Goal: Task Accomplishment & Management: Manage account settings

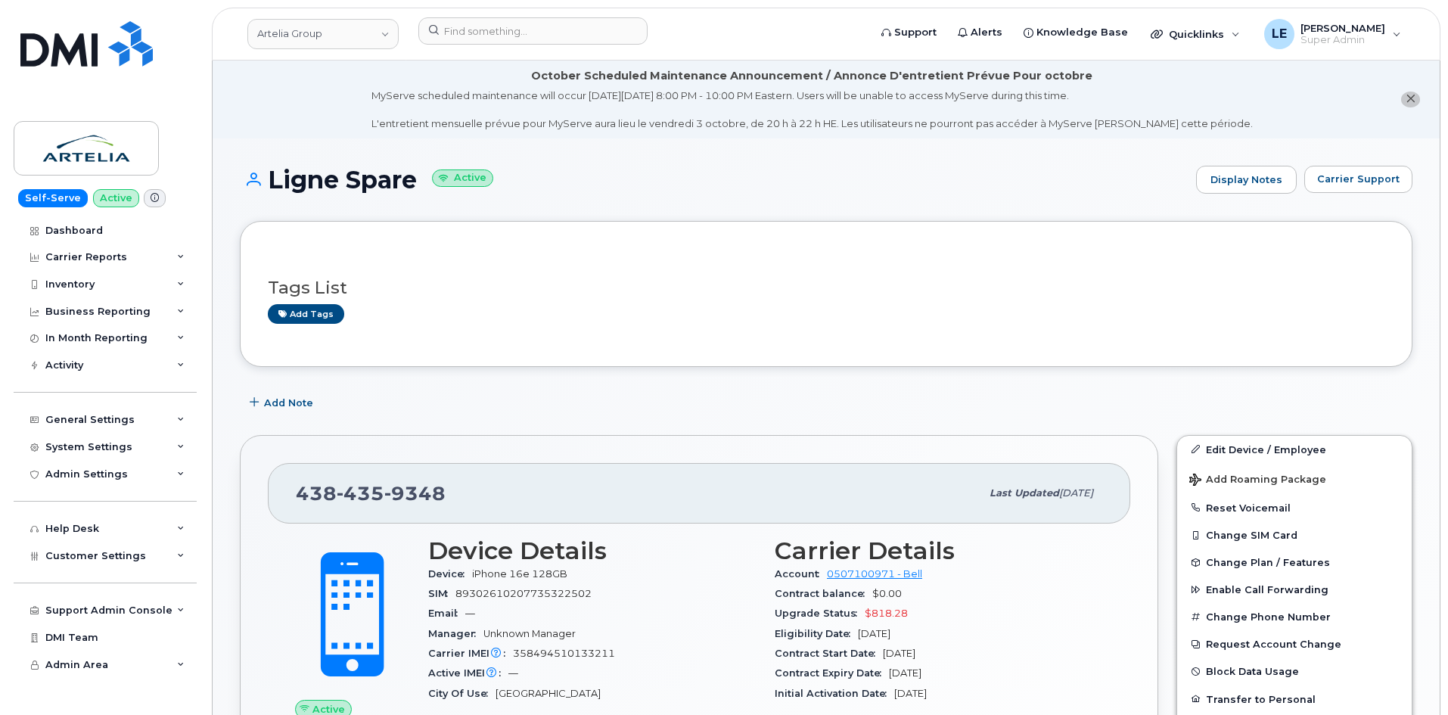
click at [508, 8] on div "[PERSON_NAME] Group Support Alerts Knowledge Base Quicklinks Suspend / Cancel D…" at bounding box center [826, 34] width 1229 height 53
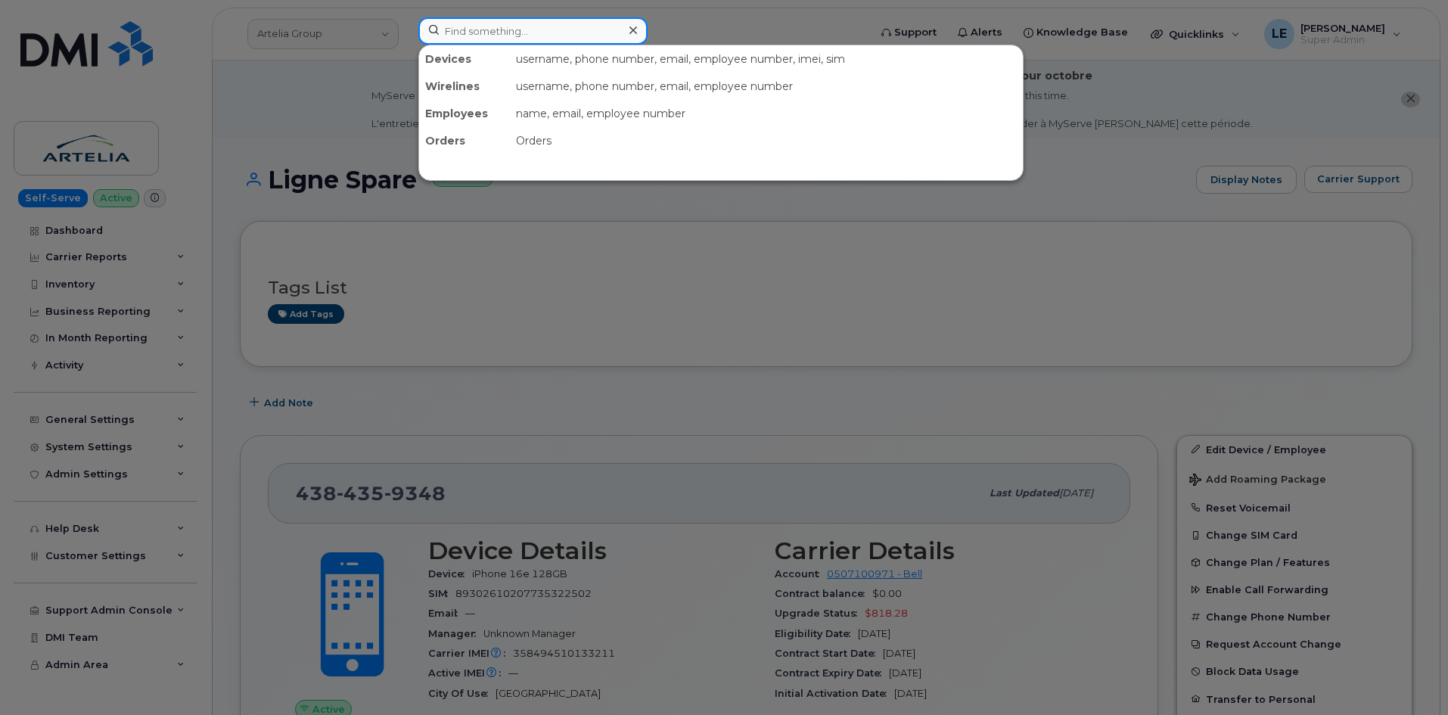
click at [508, 23] on input at bounding box center [532, 30] width 229 height 27
paste input "4388264880"
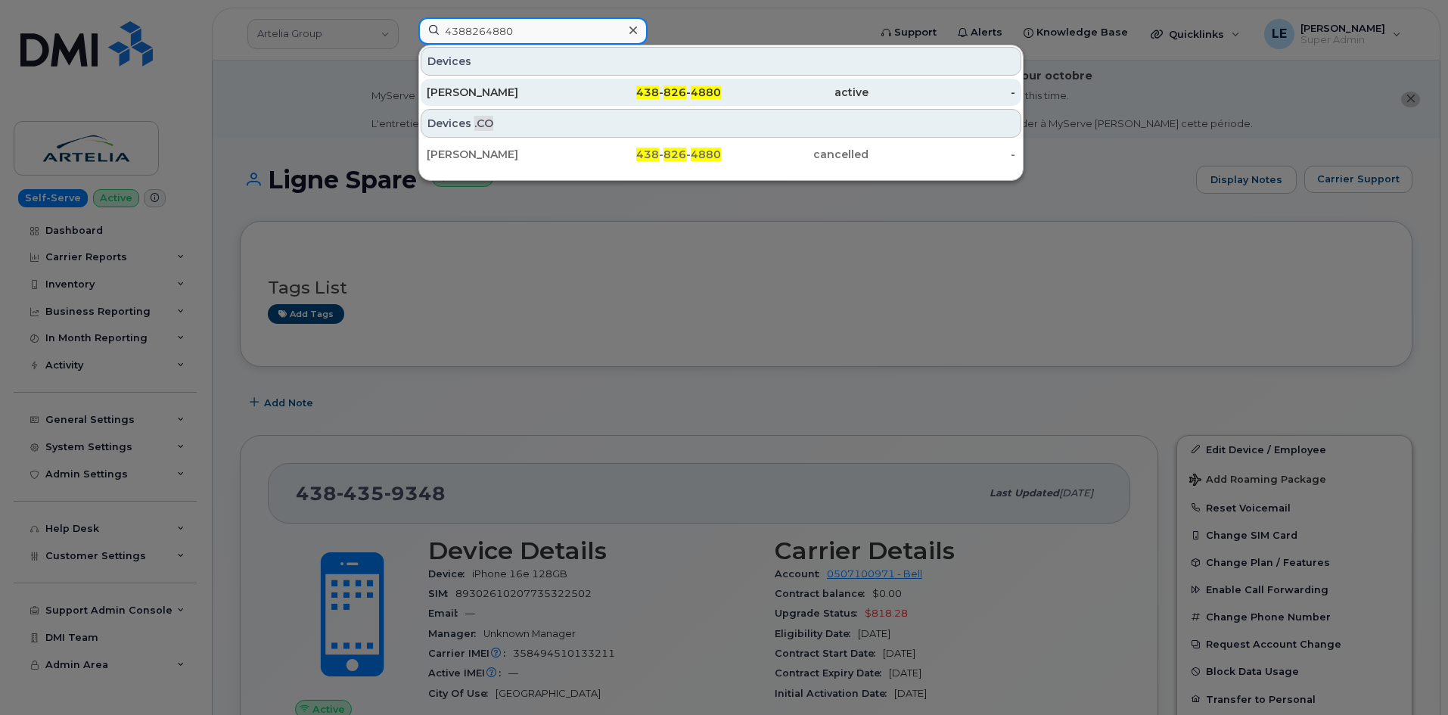
type input "4388264880"
click at [555, 95] on div "Max Frenette" at bounding box center [501, 92] width 148 height 15
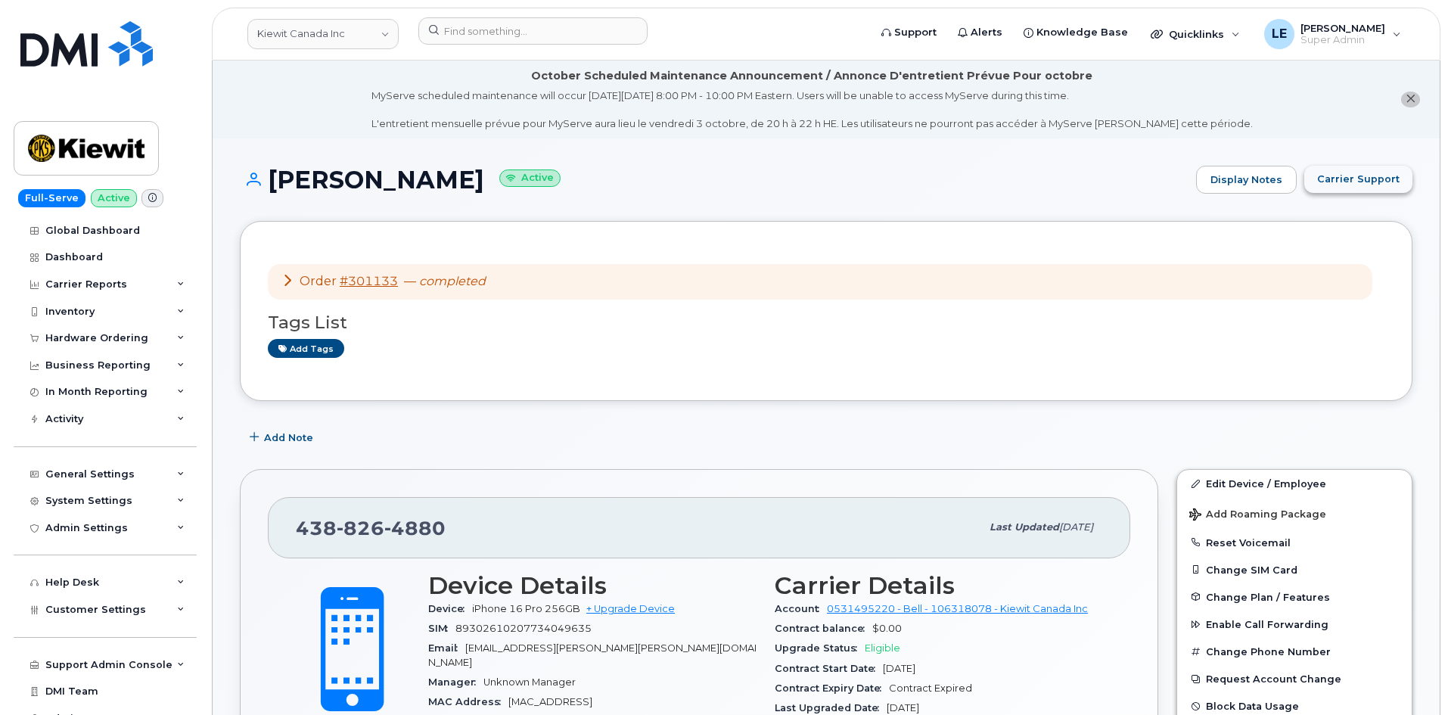
click at [1379, 177] on span "Carrier Support" at bounding box center [1359, 179] width 82 height 14
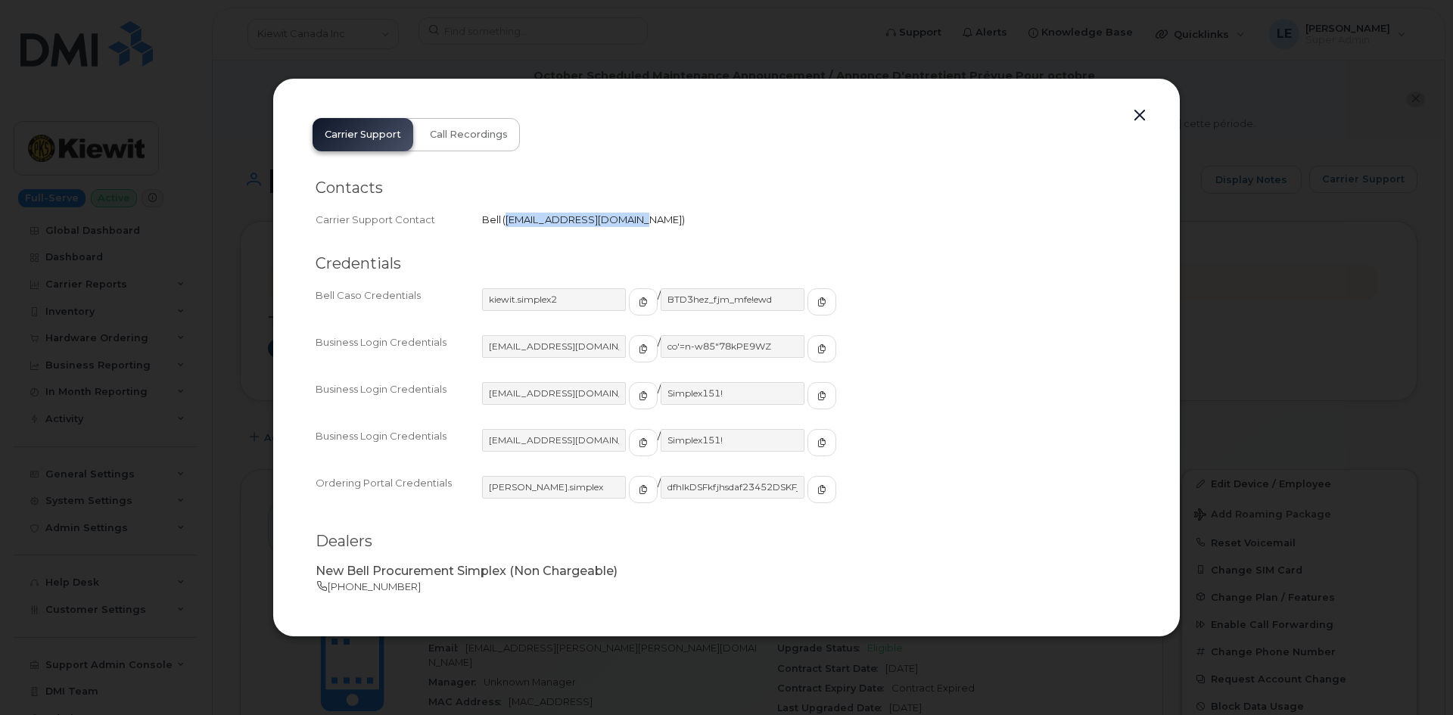
drag, startPoint x: 508, startPoint y: 220, endPoint x: 630, endPoint y: 221, distance: 122.6
click at [630, 221] on span "wirelessbbmcare@bell.ca" at bounding box center [593, 219] width 182 height 12
copy span "wirelessbbmcare@bell.ca"
click at [670, 33] on div at bounding box center [726, 357] width 1453 height 715
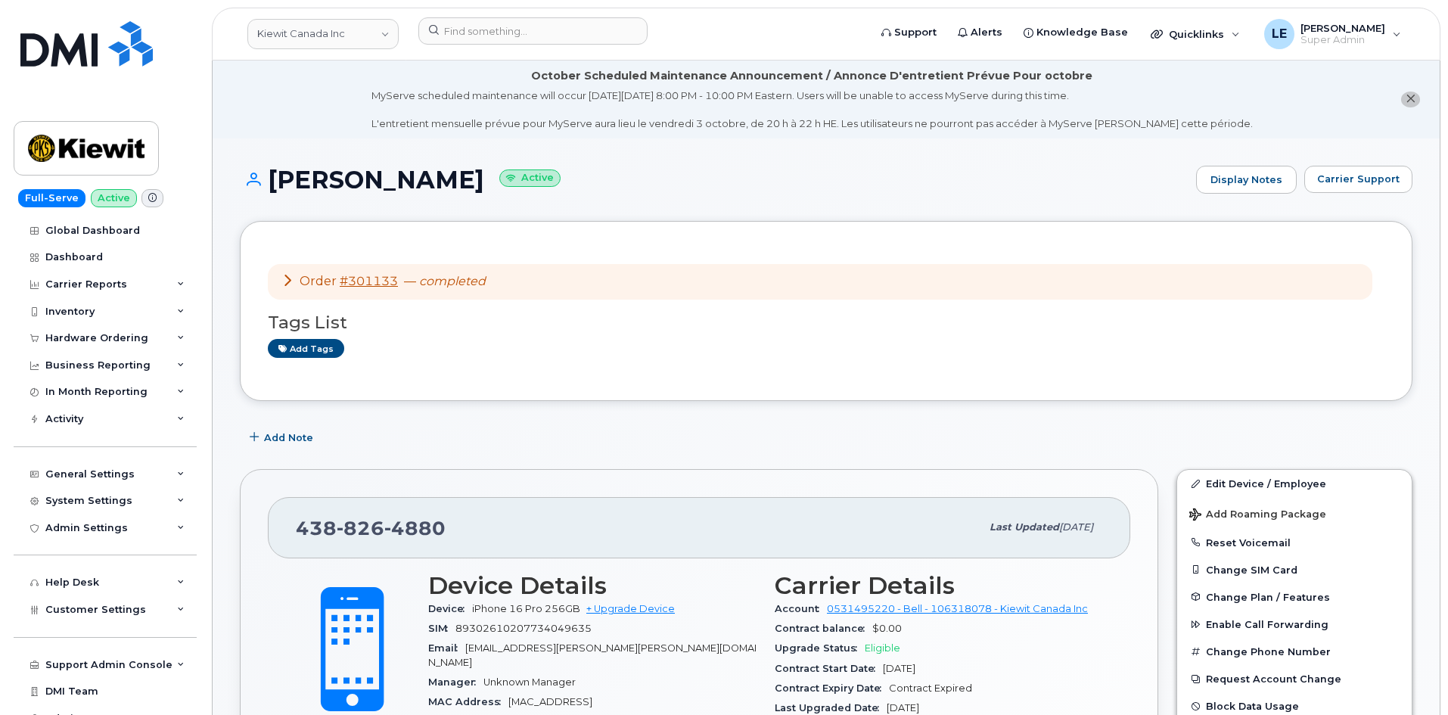
click at [535, 14] on header "Kiewit Canada Inc Support Alerts Knowledge Base Quicklinks Suspend / Cancel Dev…" at bounding box center [826, 34] width 1229 height 53
click at [533, 31] on input at bounding box center [532, 30] width 229 height 27
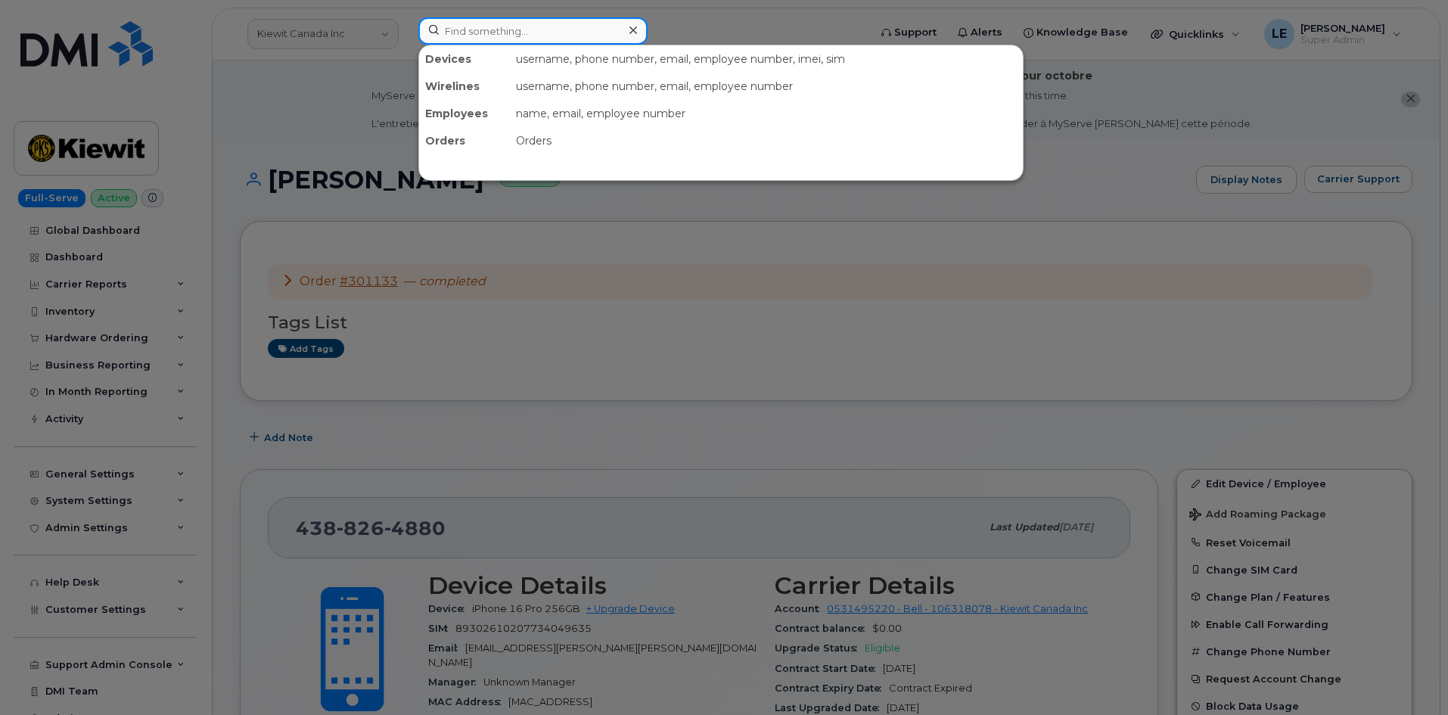
paste input "[PERSON_NAME][EMAIL_ADDRESS][PERSON_NAME][DOMAIN_NAME]"
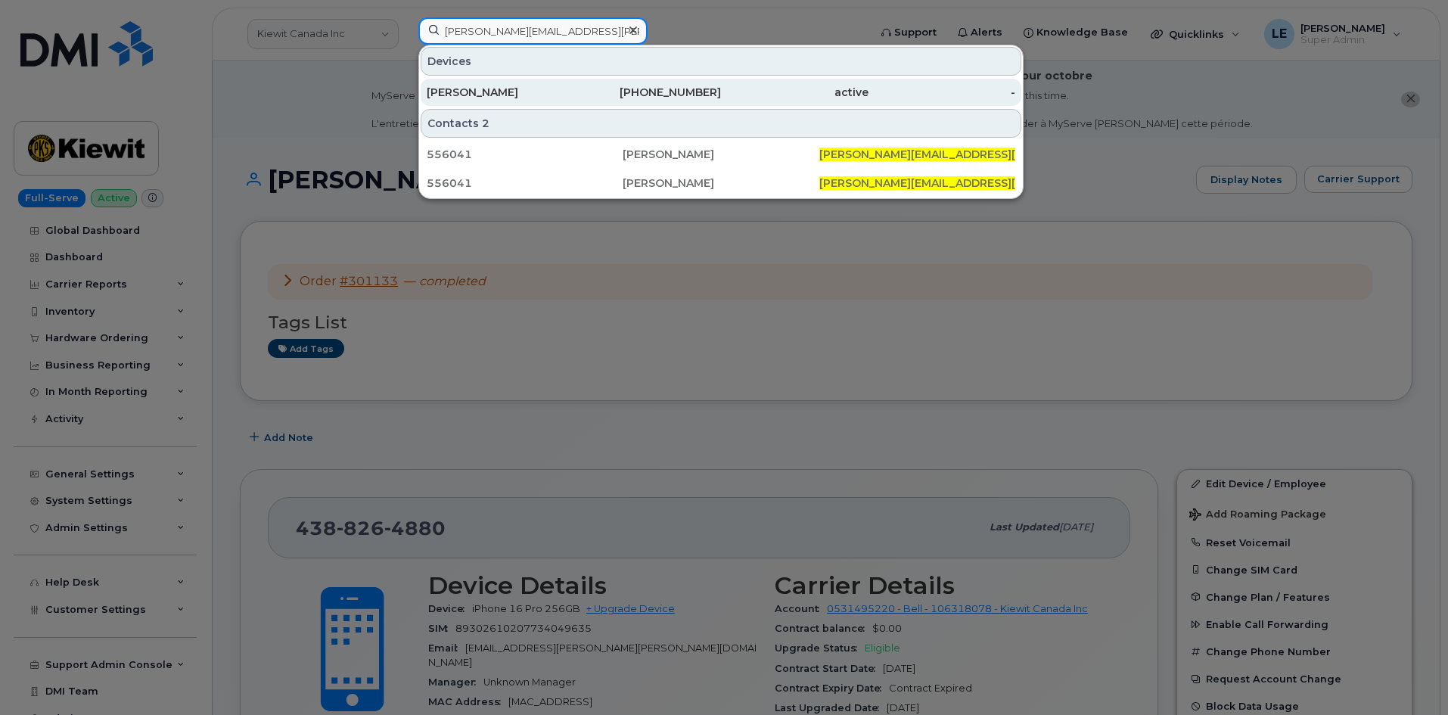
type input "[PERSON_NAME][EMAIL_ADDRESS][PERSON_NAME][DOMAIN_NAME]"
click at [524, 89] on div "[PERSON_NAME]" at bounding box center [501, 92] width 148 height 15
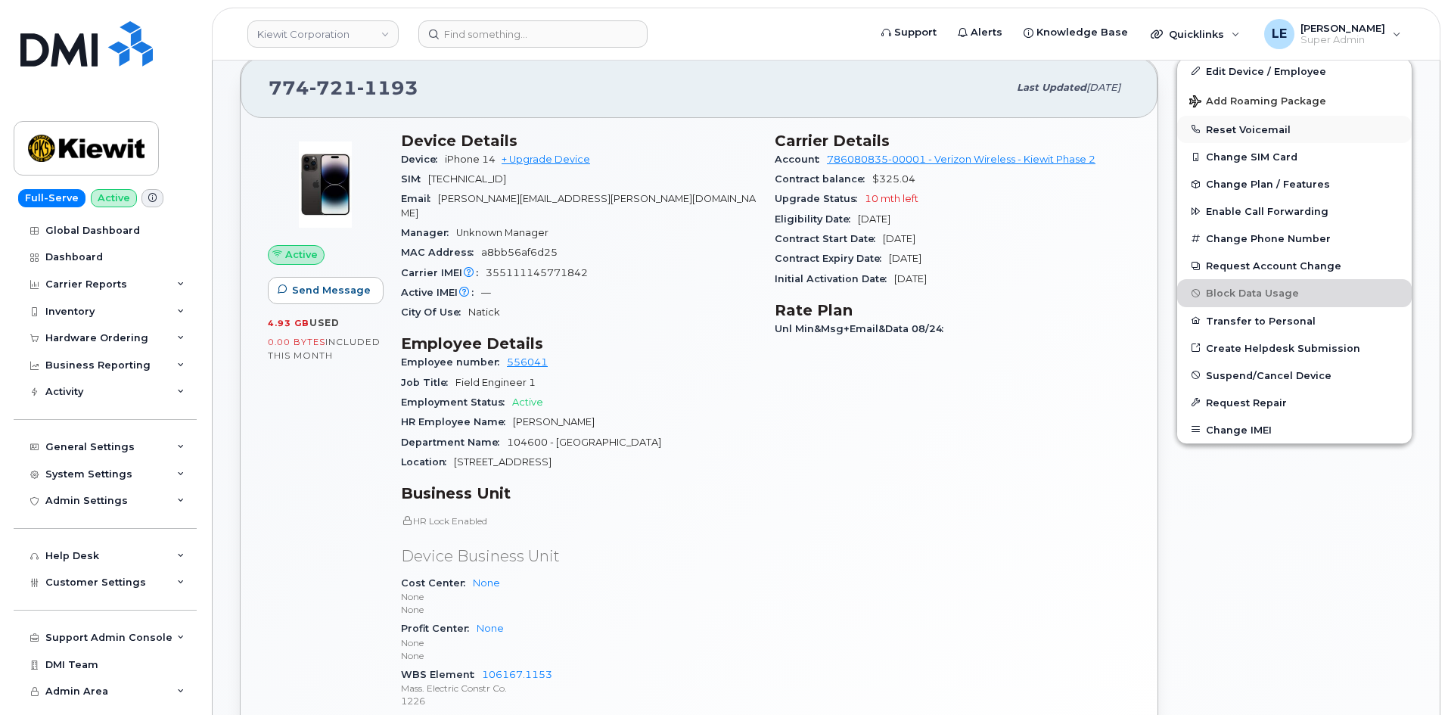
scroll to position [303, 0]
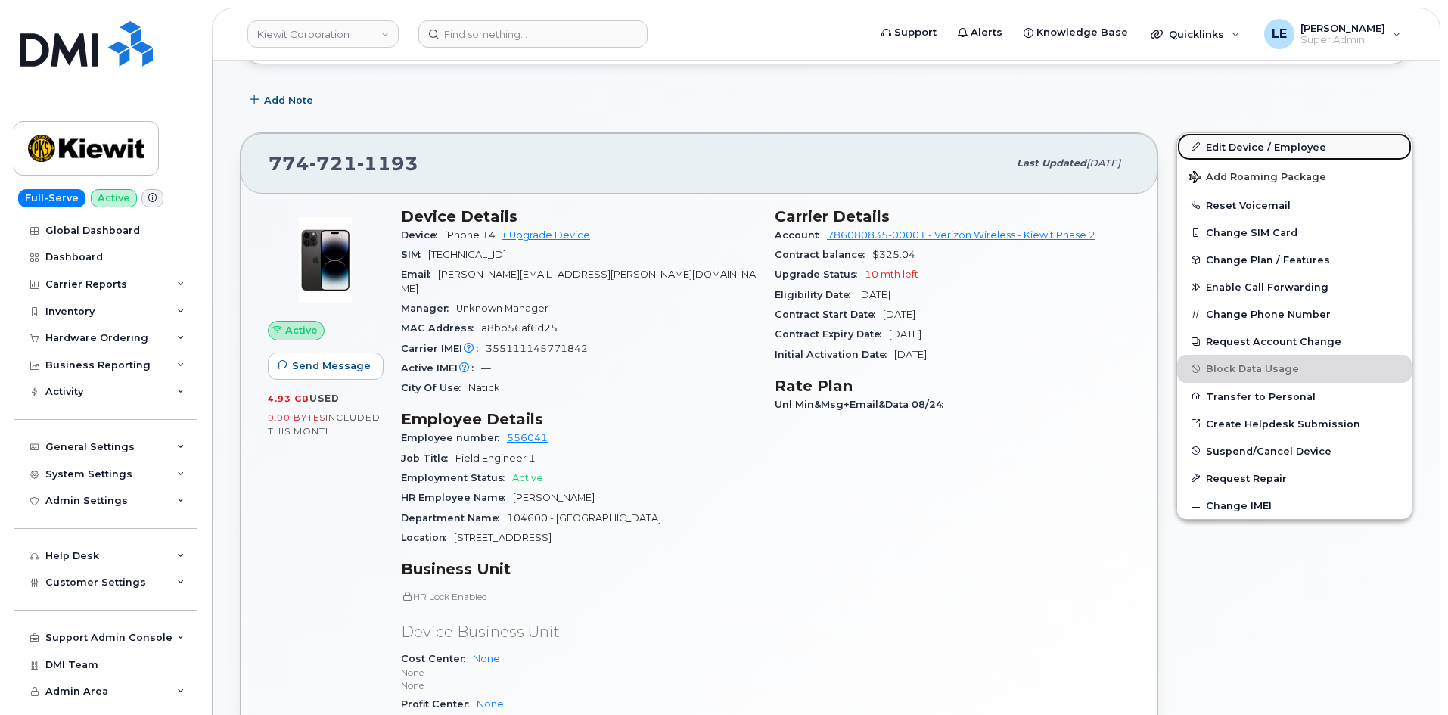
click at [1216, 146] on link "Edit Device / Employee" at bounding box center [1295, 146] width 235 height 27
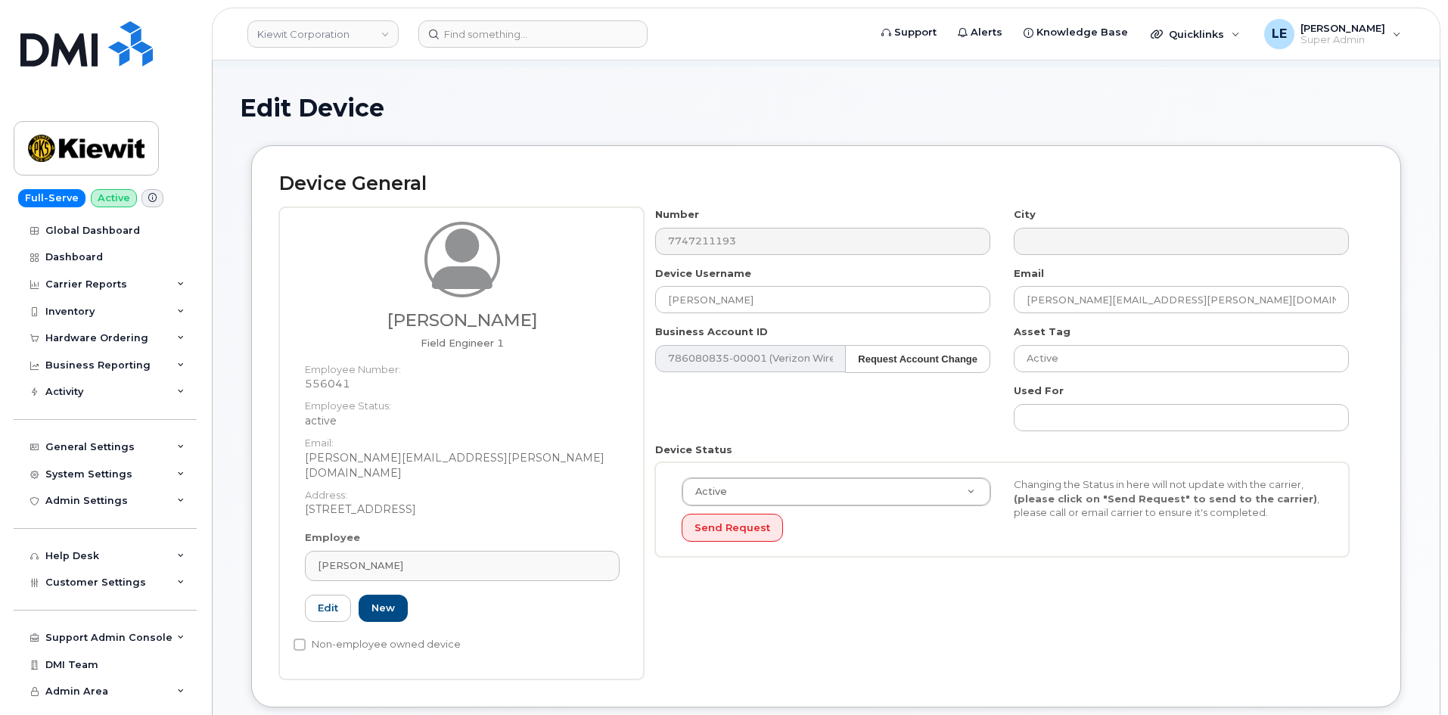
scroll to position [530, 0]
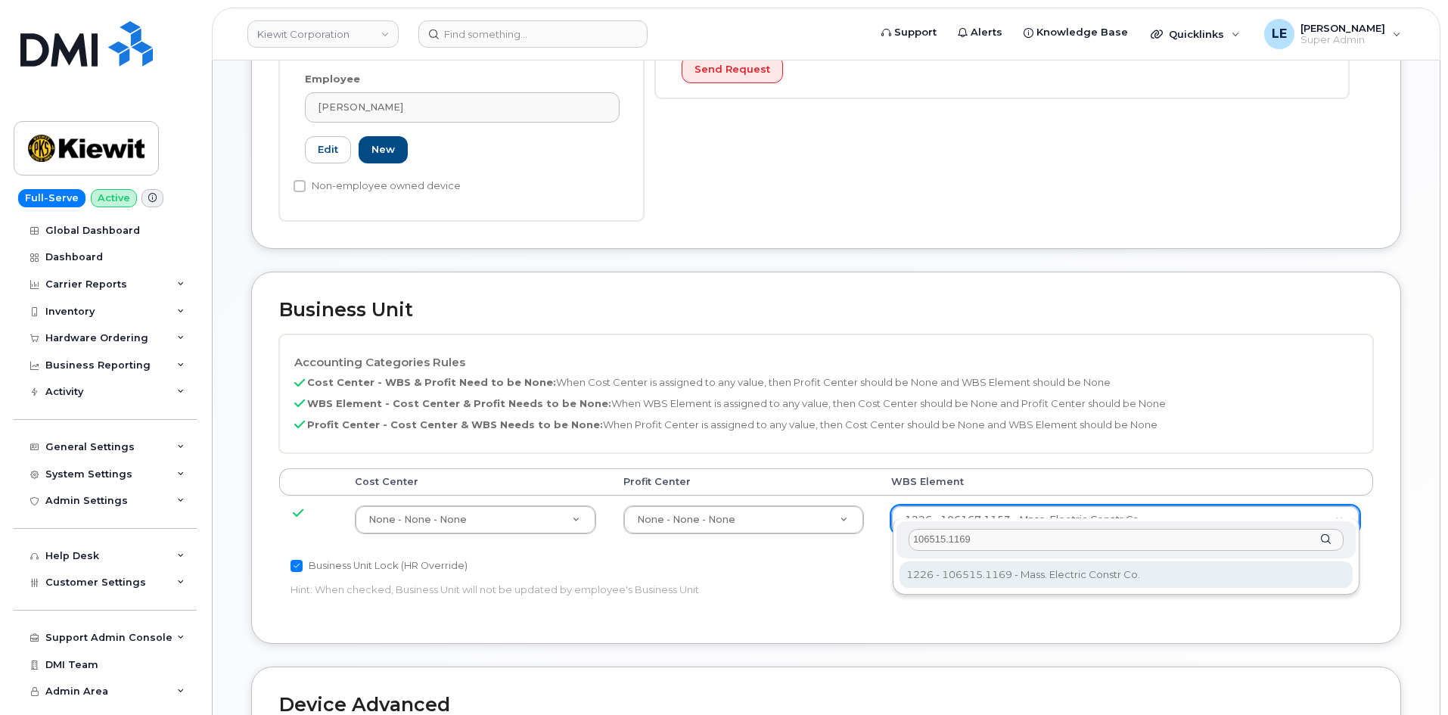
type input "106515.1169"
type input "35980675"
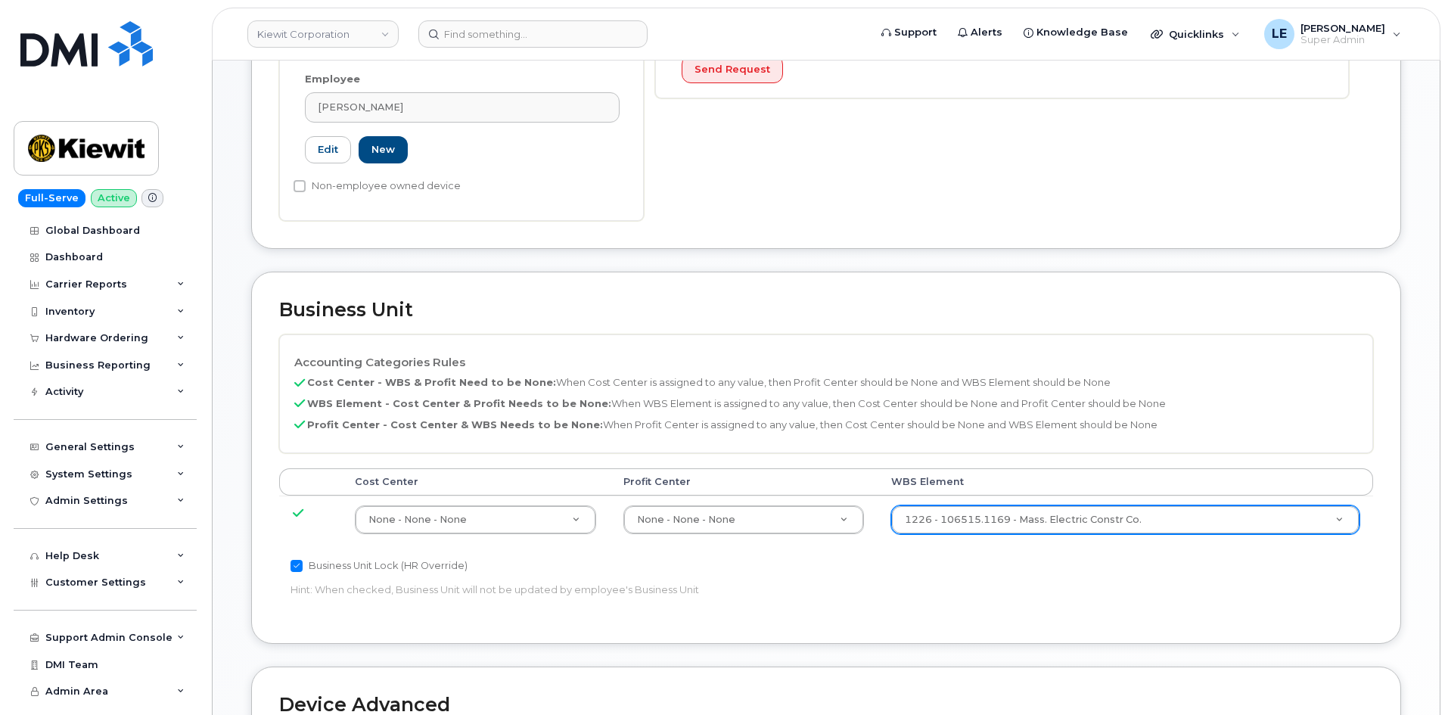
click at [969, 583] on p "Hint: When checked, Business Unit will not be updated by employee's Business Un…" at bounding box center [644, 590] width 706 height 14
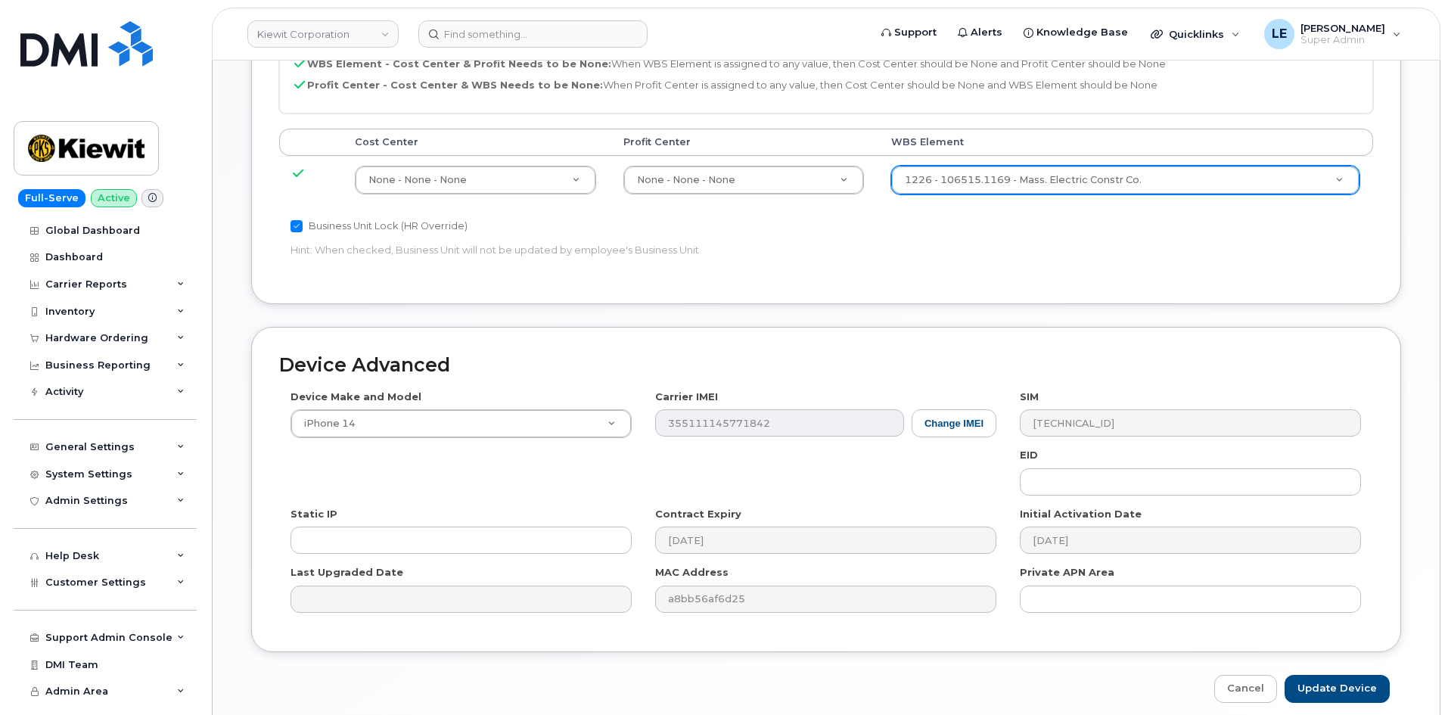
scroll to position [908, 0]
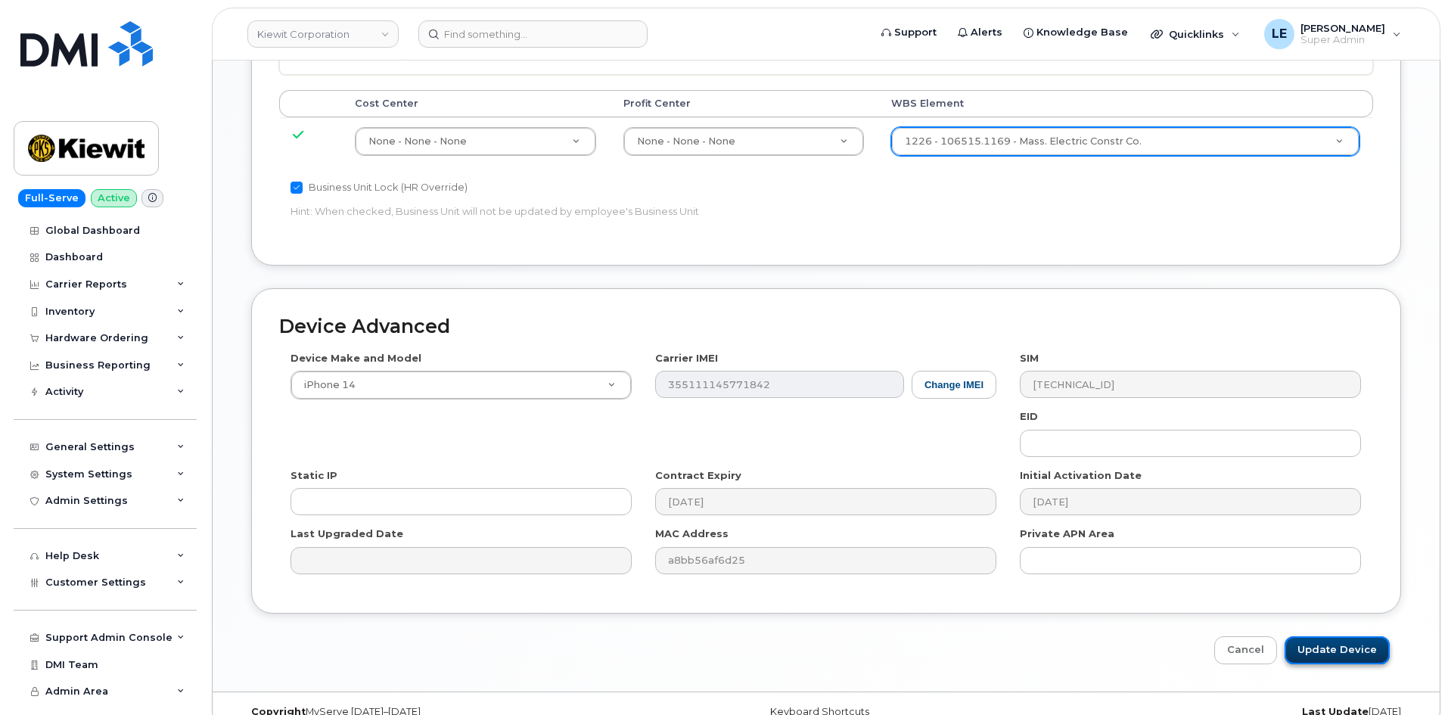
click at [1339, 636] on input "Update Device" at bounding box center [1337, 650] width 105 height 28
type input "Saving..."
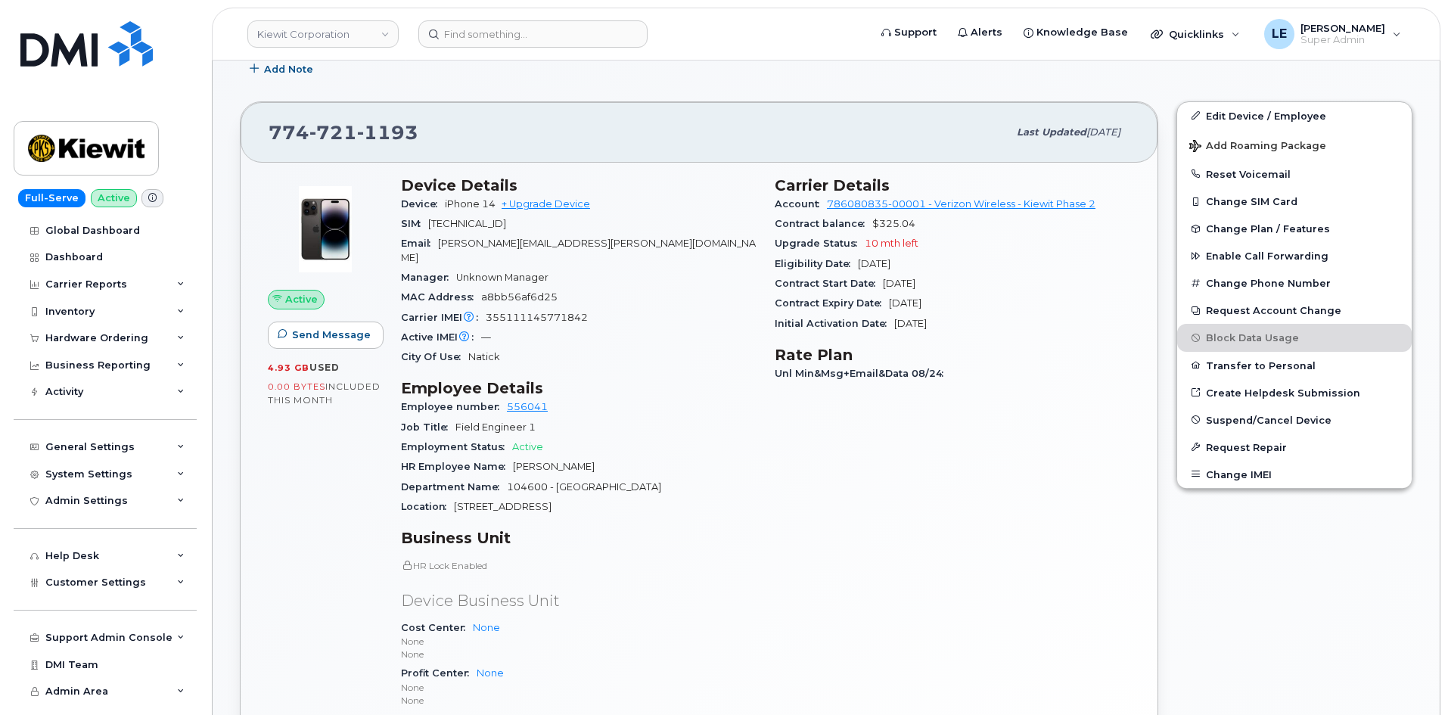
scroll to position [681, 0]
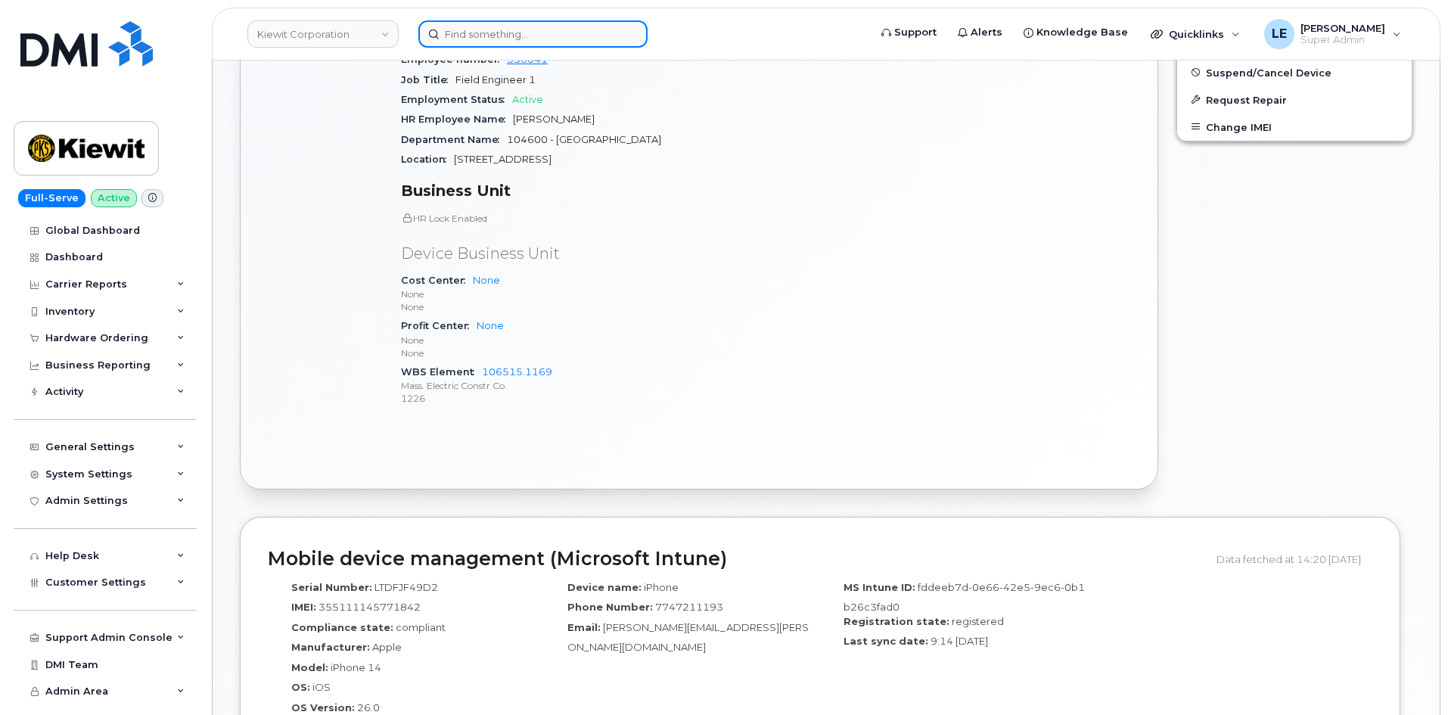
click at [528, 39] on input at bounding box center [532, 33] width 229 height 27
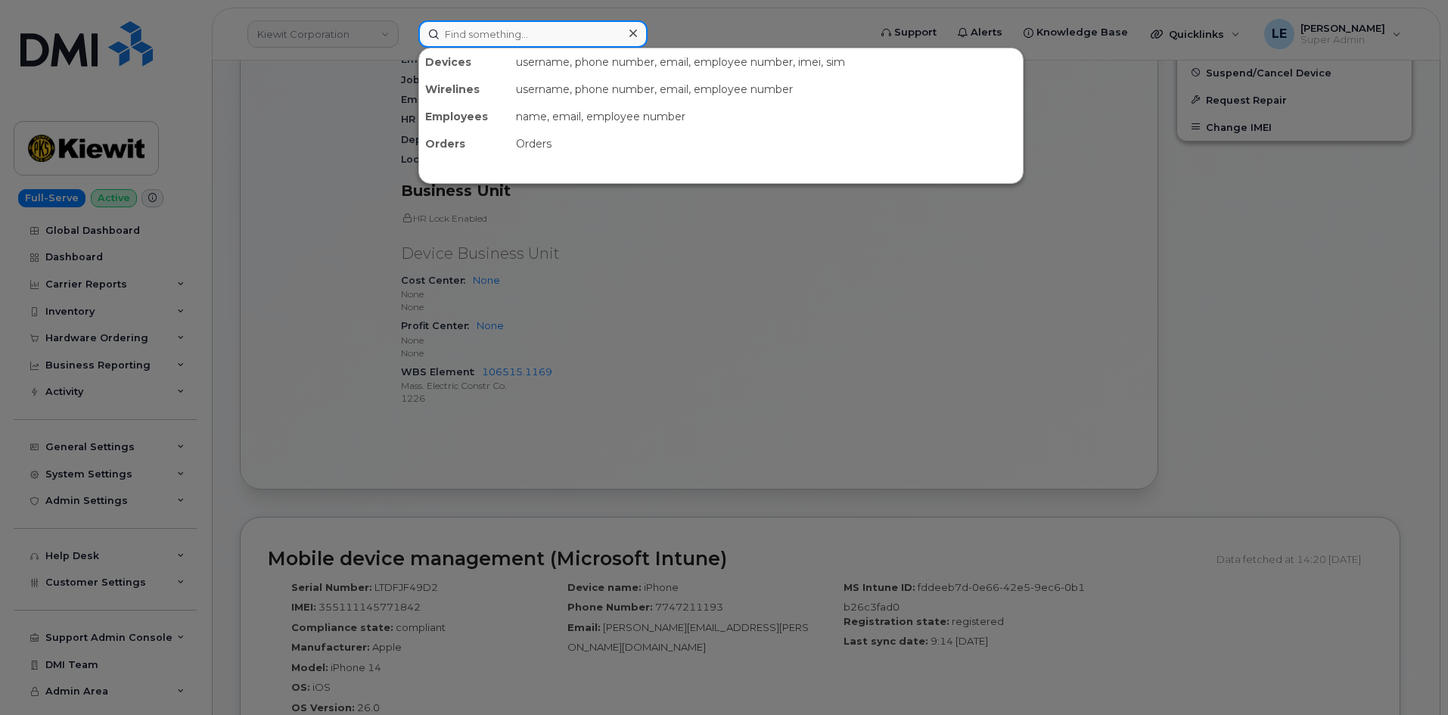
paste input "236-664-0648"
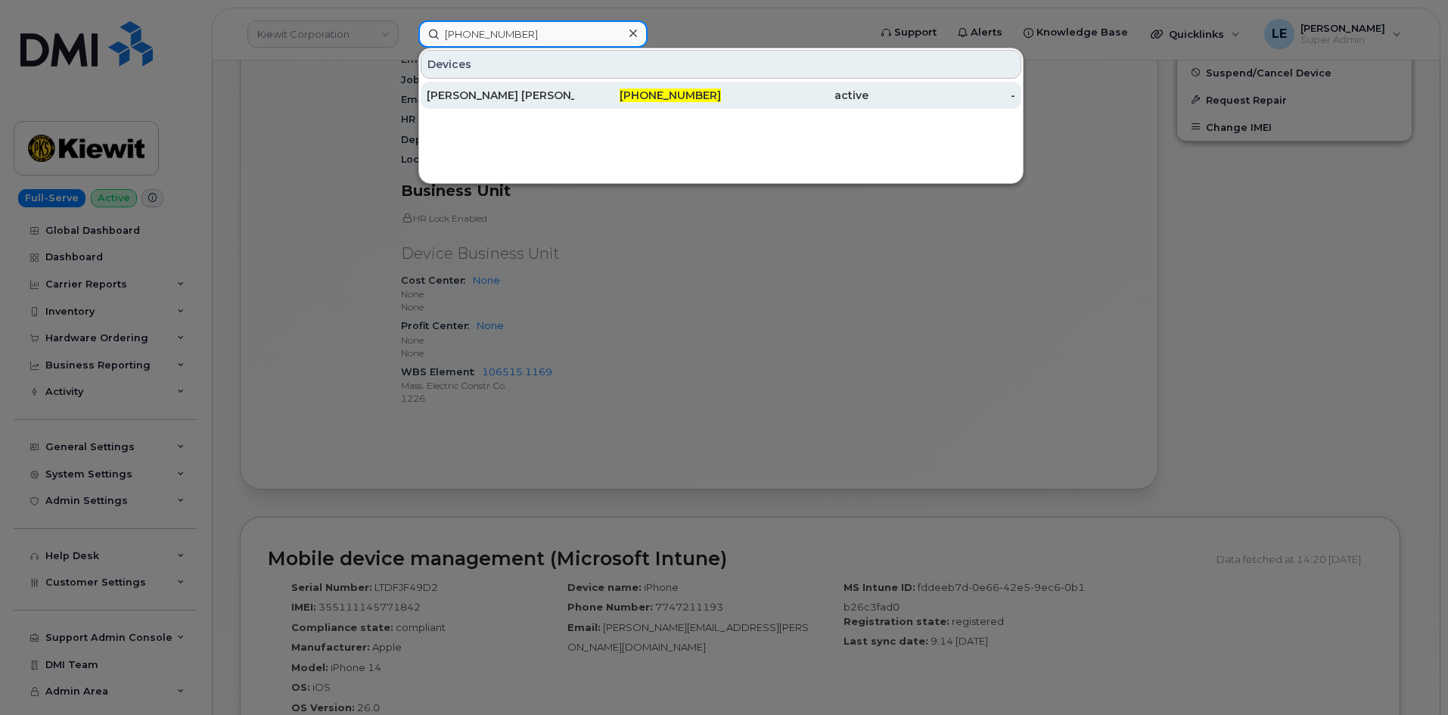
type input "236-664-0648"
click at [511, 97] on div "Connor Trembley" at bounding box center [501, 95] width 148 height 15
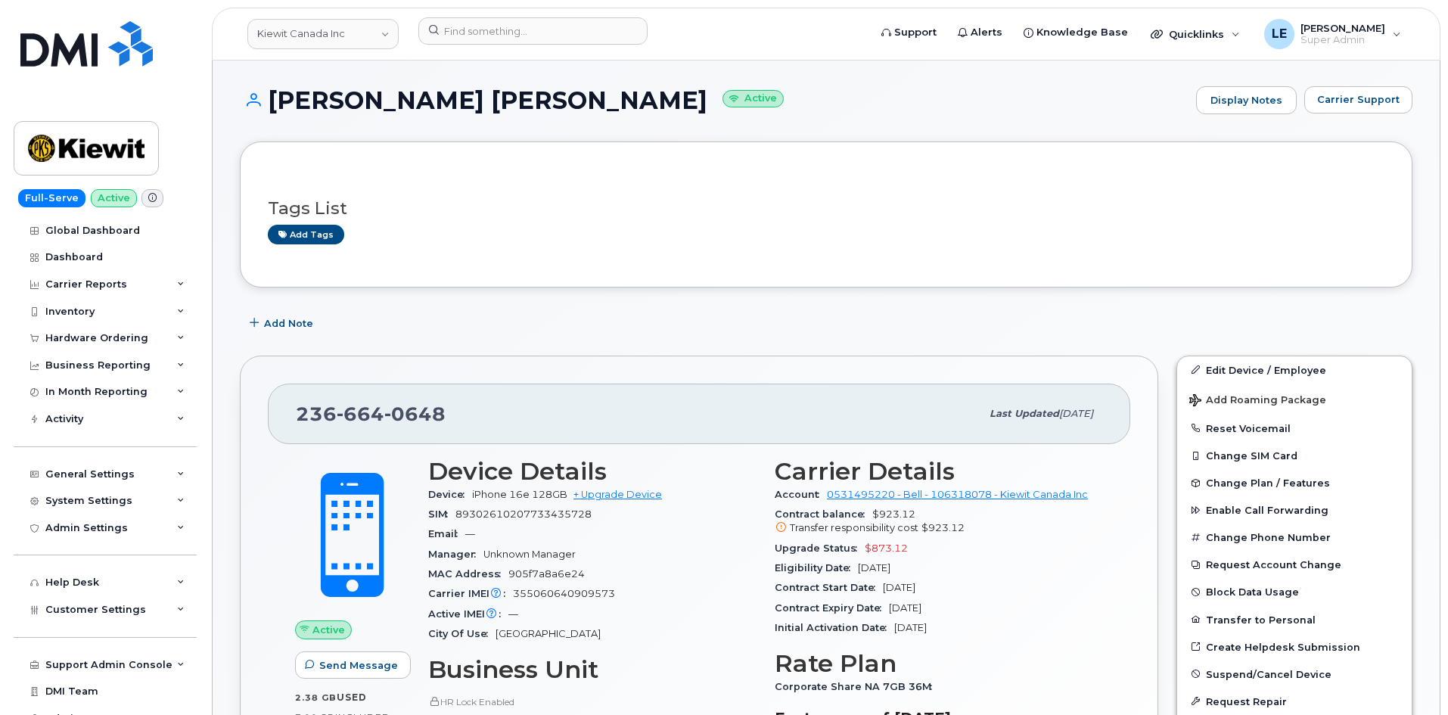
scroll to position [151, 0]
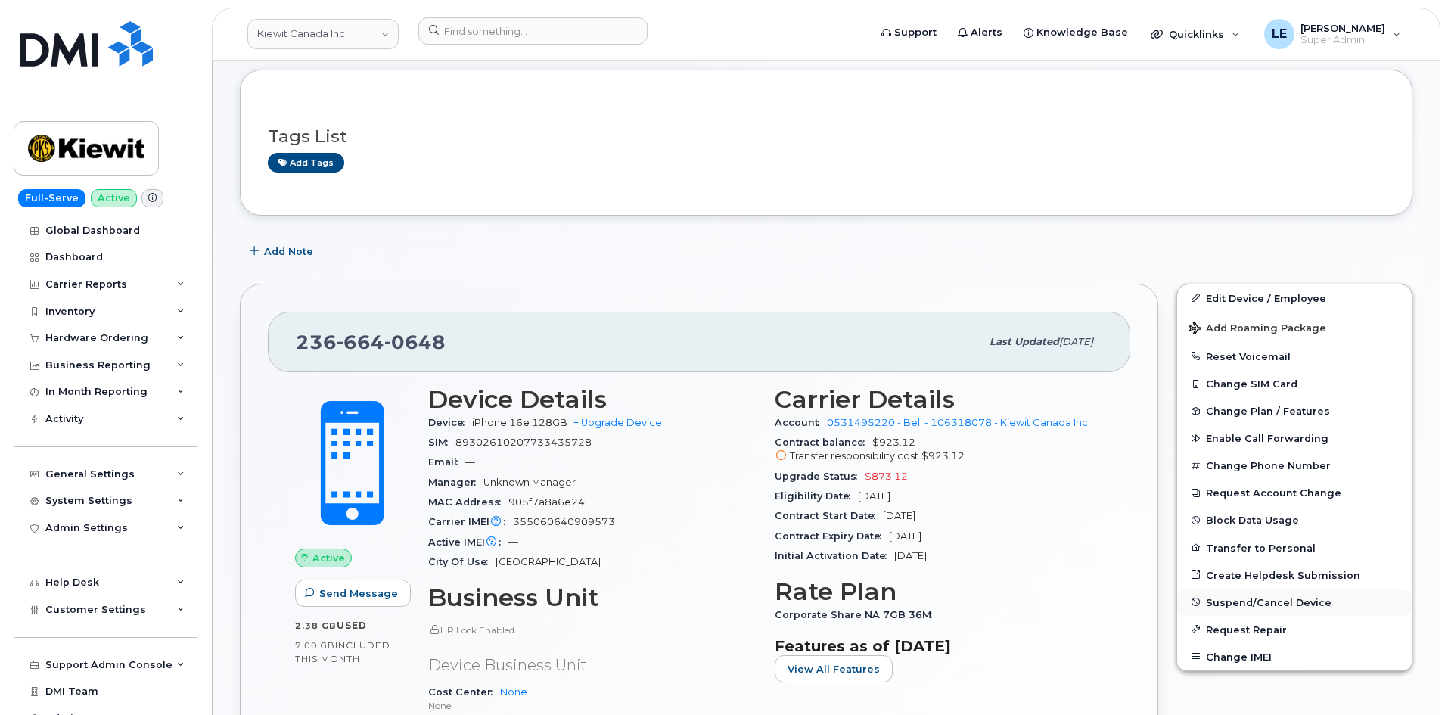
click at [1233, 605] on span "Suspend/Cancel Device" at bounding box center [1269, 601] width 126 height 11
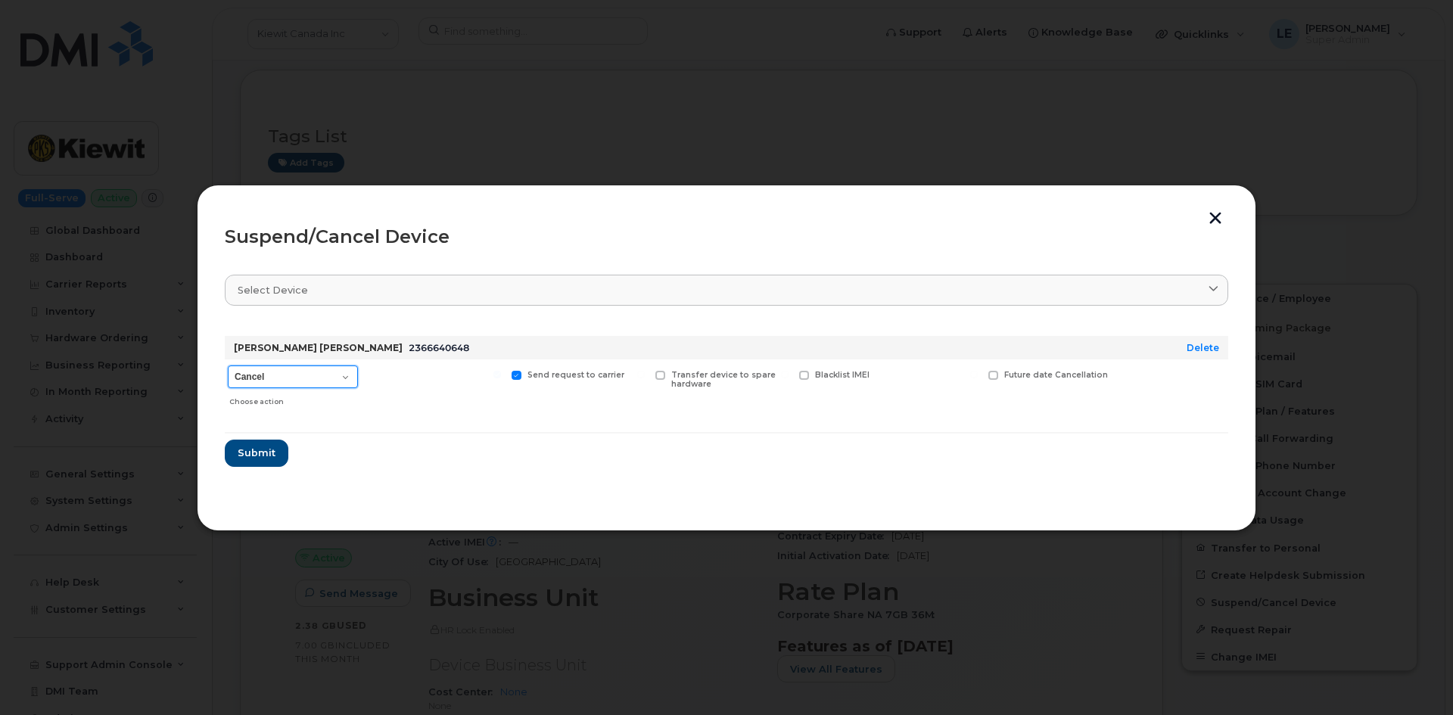
click at [247, 374] on select "Cancel Suspend - Extend Suspension Suspend - Reduced Rate Suspend - Full Rate S…" at bounding box center [293, 377] width 130 height 23
select select "[object Object]"
click at [228, 366] on select "Cancel Suspend - Extend Suspension Suspend - Reduced Rate Suspend - Full Rate S…" at bounding box center [293, 377] width 130 height 23
click at [276, 454] on button "Submit" at bounding box center [256, 453] width 62 height 27
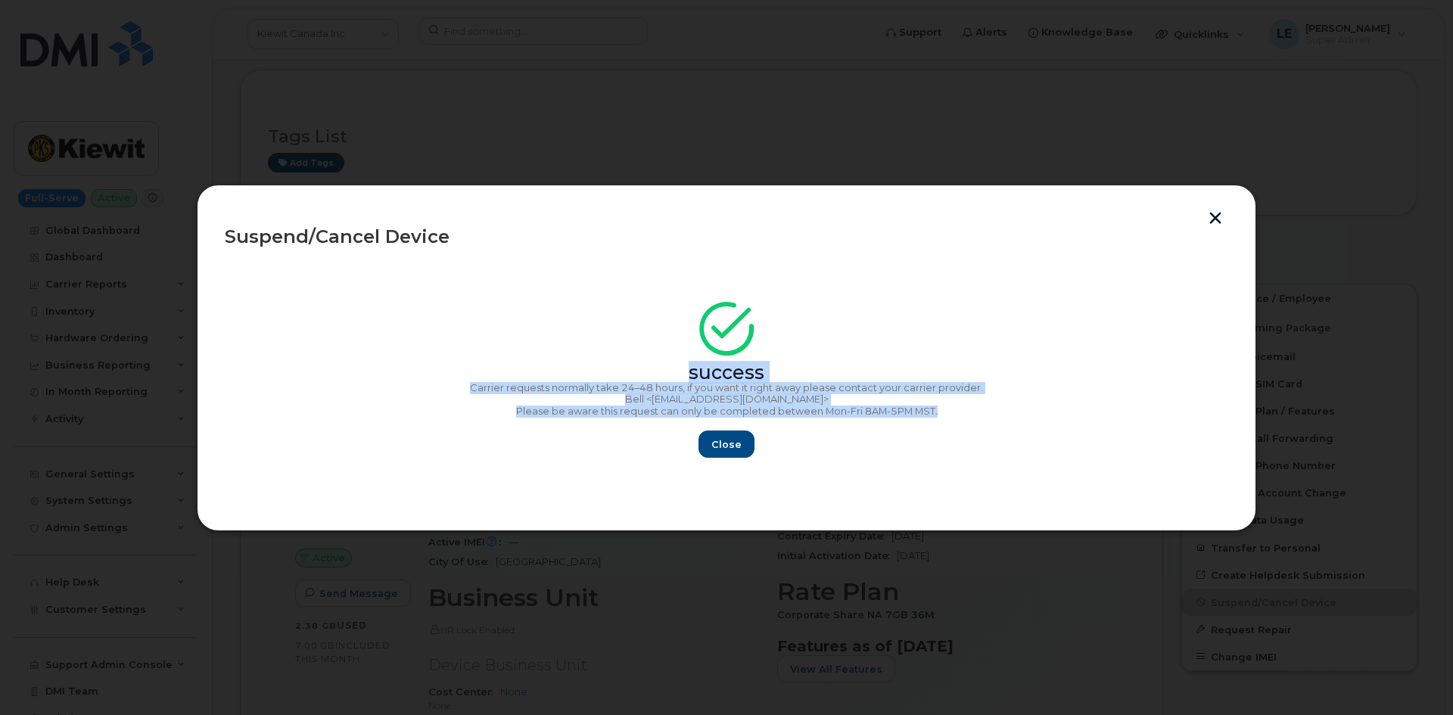
copy div "success Carrier requests normally take 24–48 hours, if you want it right away p…"
drag, startPoint x: 958, startPoint y: 412, endPoint x: 492, endPoint y: 364, distance: 468.7
click at [492, 364] on div "success Carrier requests normally take 24–48 hours, if you want it right away p…" at bounding box center [726, 385] width 1003 height 148
click at [738, 443] on span "Close" at bounding box center [726, 444] width 30 height 14
